Goal: Ask a question

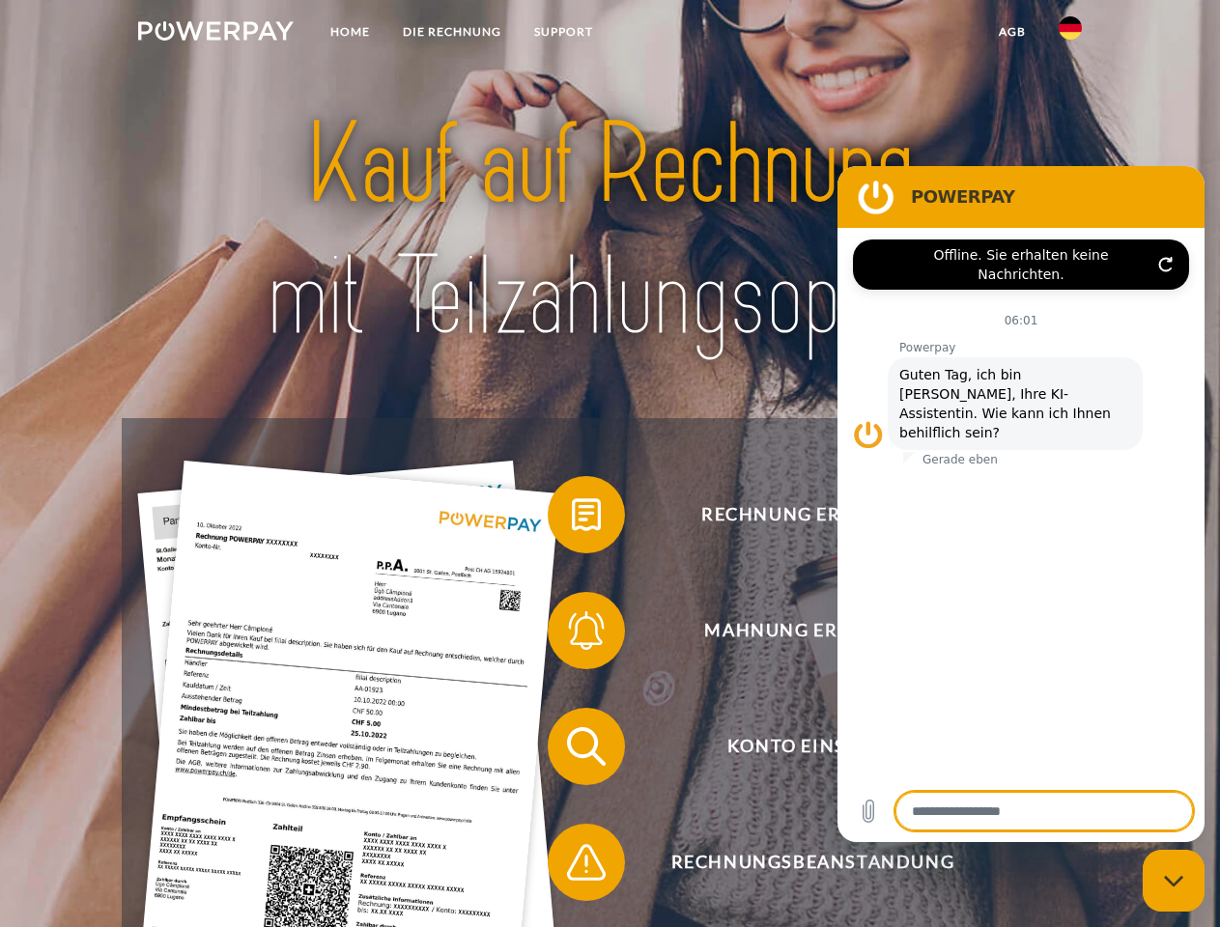
click at [215, 34] on img at bounding box center [216, 30] width 156 height 19
click at [1070, 34] on img at bounding box center [1070, 27] width 23 height 23
click at [1011, 32] on link "agb" at bounding box center [1012, 31] width 60 height 35
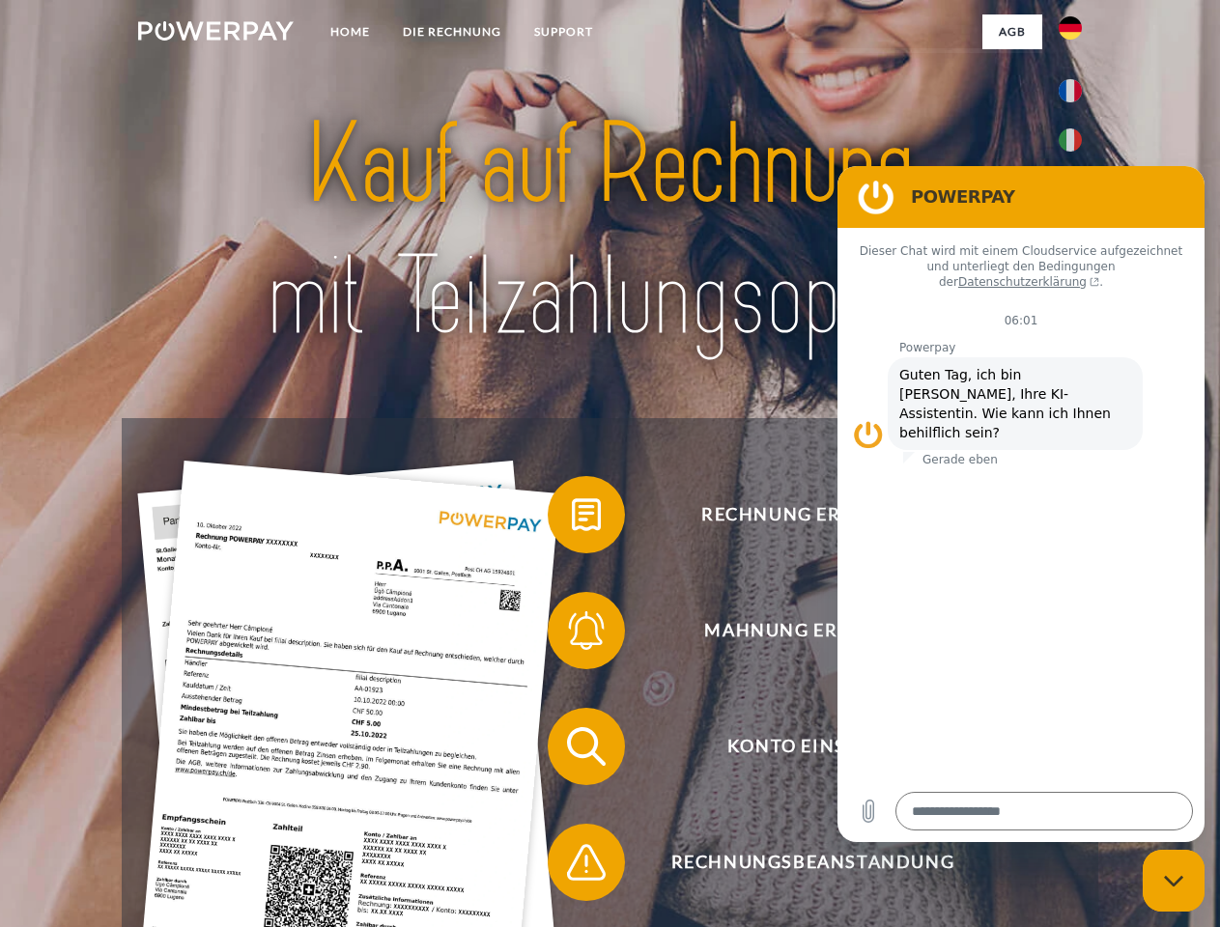
click at [572, 519] on span at bounding box center [557, 515] width 97 height 97
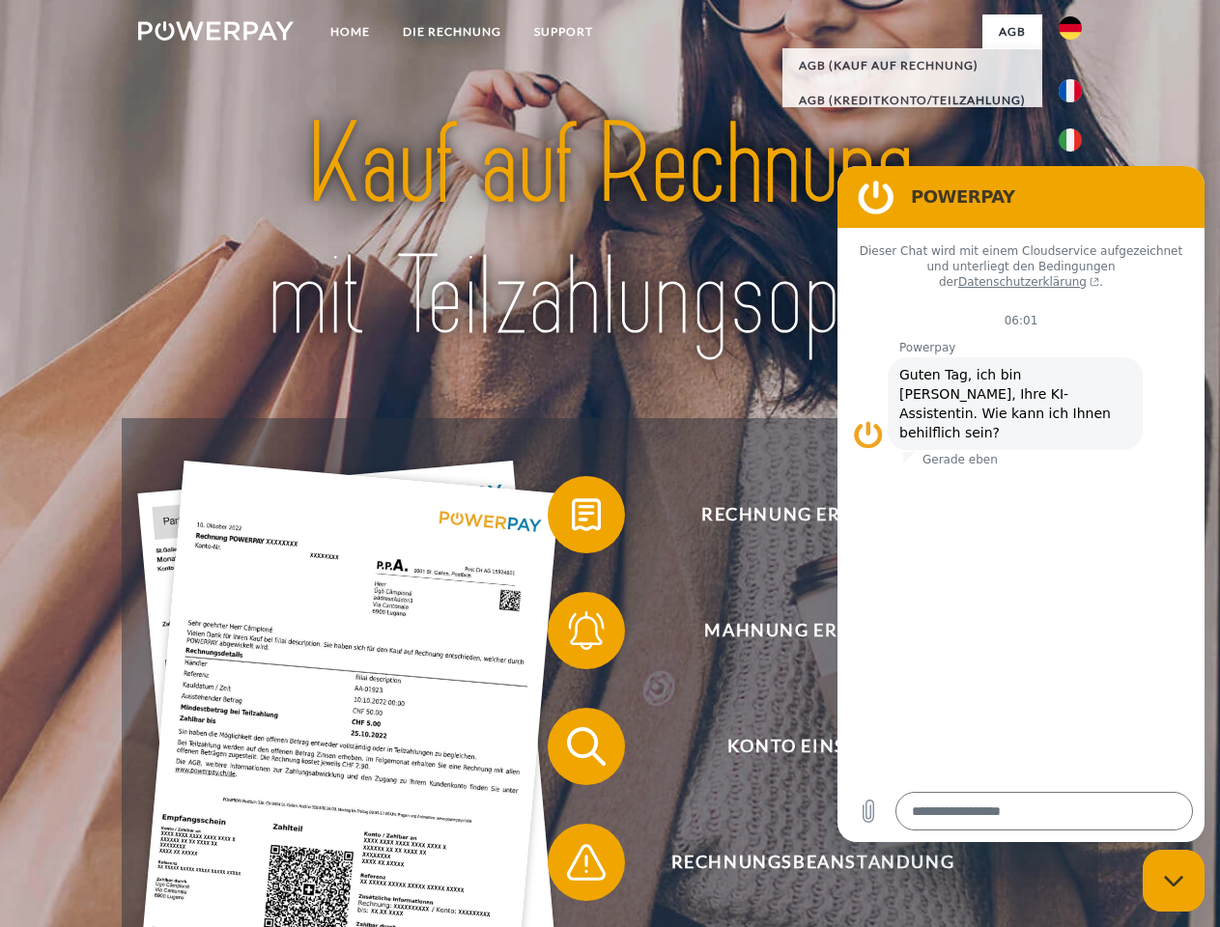
click at [572, 635] on span at bounding box center [557, 631] width 97 height 97
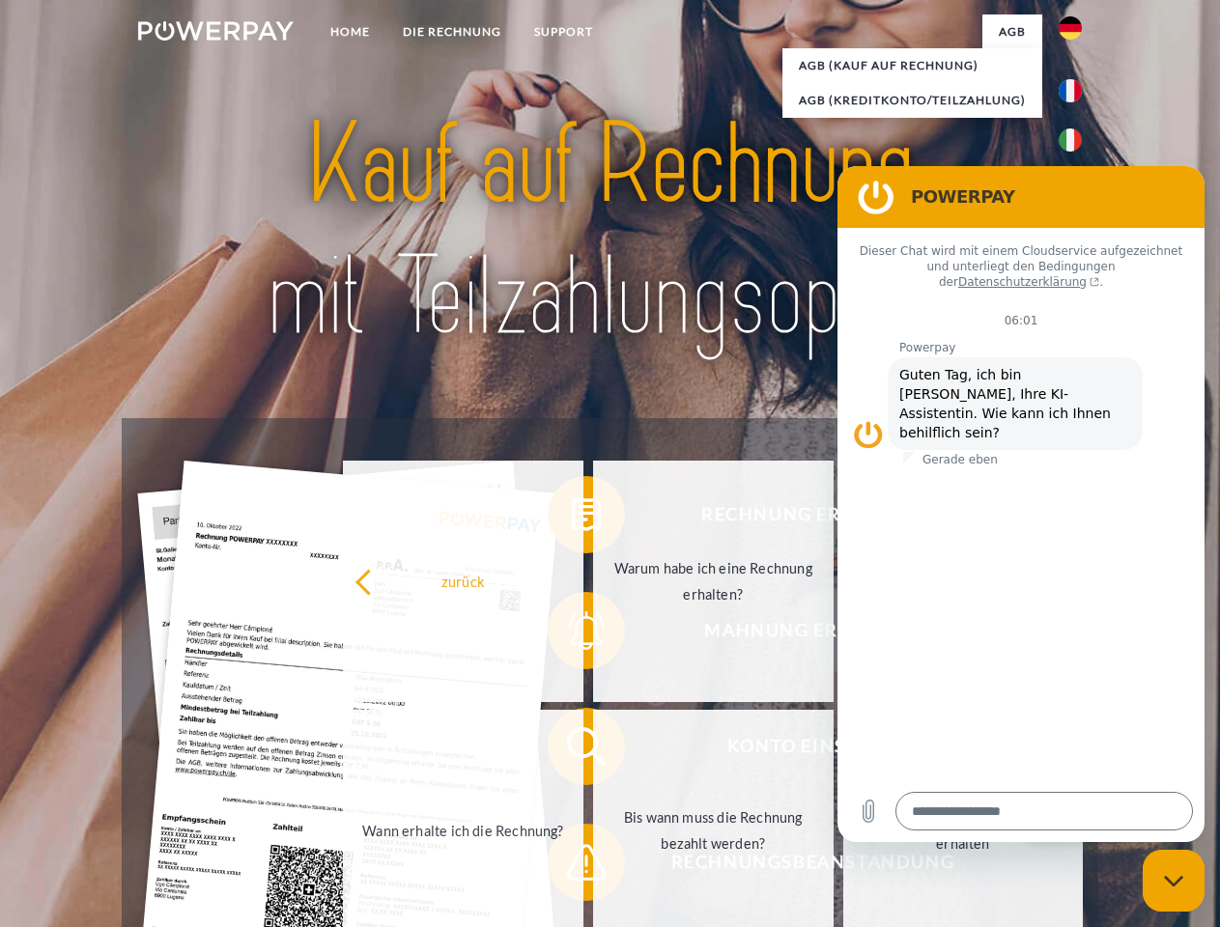
click at [593, 751] on link "Bis wann muss die Rechnung bezahlt werden?" at bounding box center [713, 831] width 241 height 242
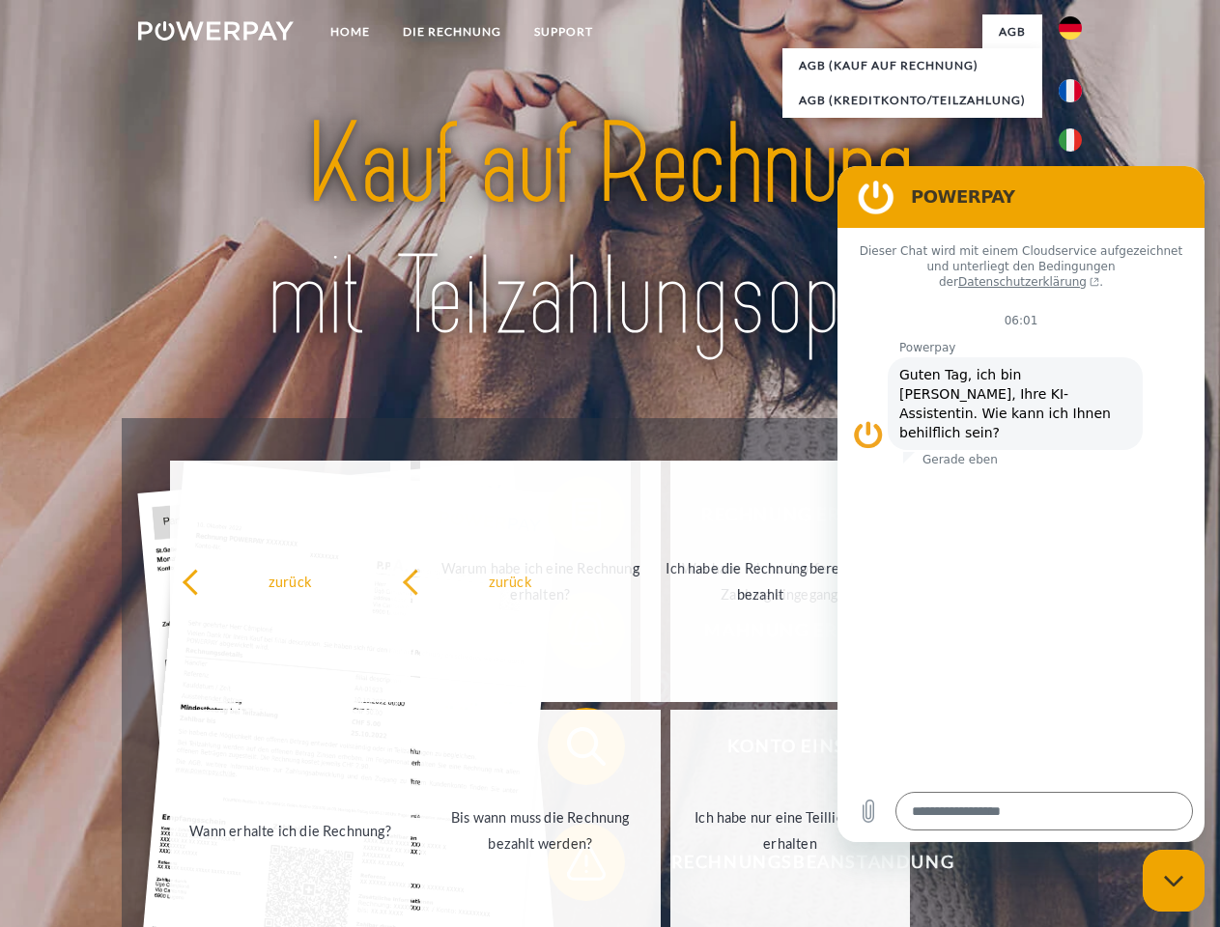
click at [572, 867] on span at bounding box center [557, 862] width 97 height 97
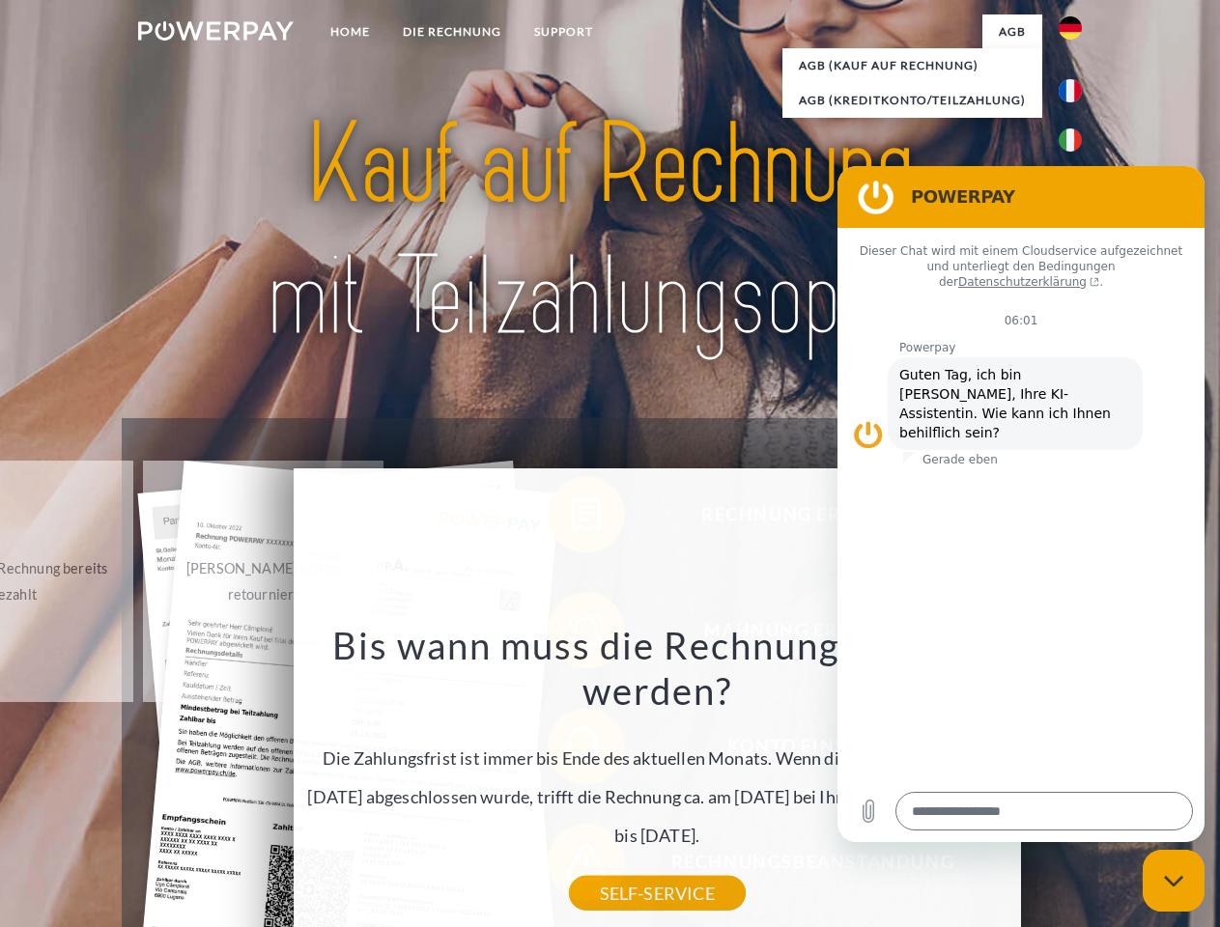
click at [1174, 881] on icon "Messaging-Fenster schließen" at bounding box center [1174, 881] width 20 height 13
type textarea "*"
